Goal: Navigation & Orientation: Go to known website

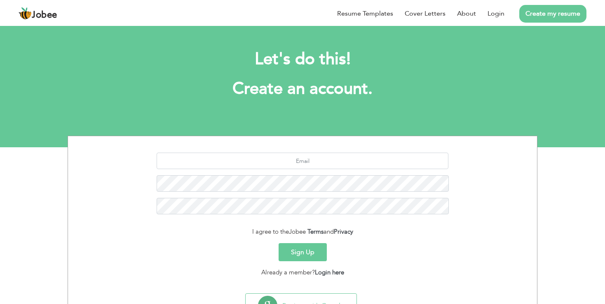
scroll to position [37, 0]
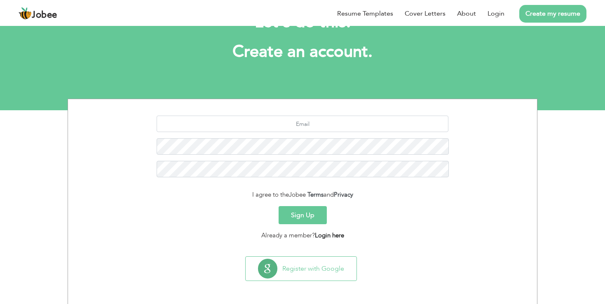
click at [326, 238] on link "Login here" at bounding box center [329, 235] width 29 height 8
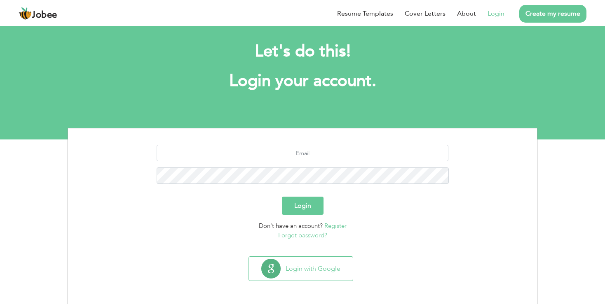
scroll to position [8, 0]
click at [297, 208] on button "Login" at bounding box center [303, 206] width 42 height 18
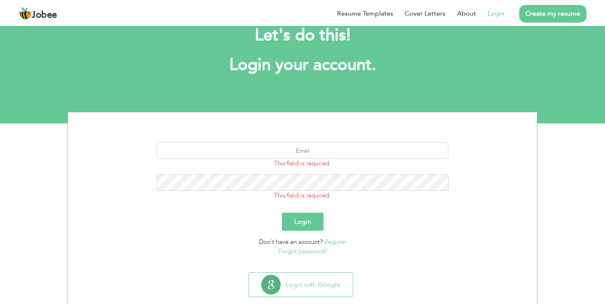
scroll to position [40, 0]
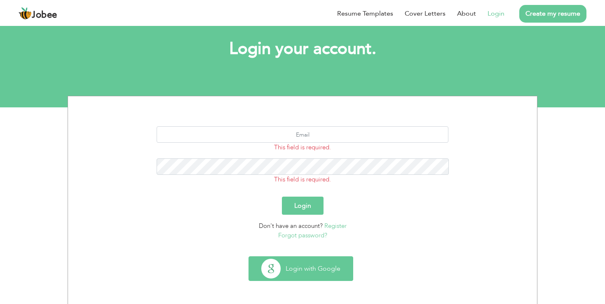
click at [292, 265] on button "Login with Google" at bounding box center [301, 269] width 104 height 24
